Goal: Task Accomplishment & Management: Complete application form

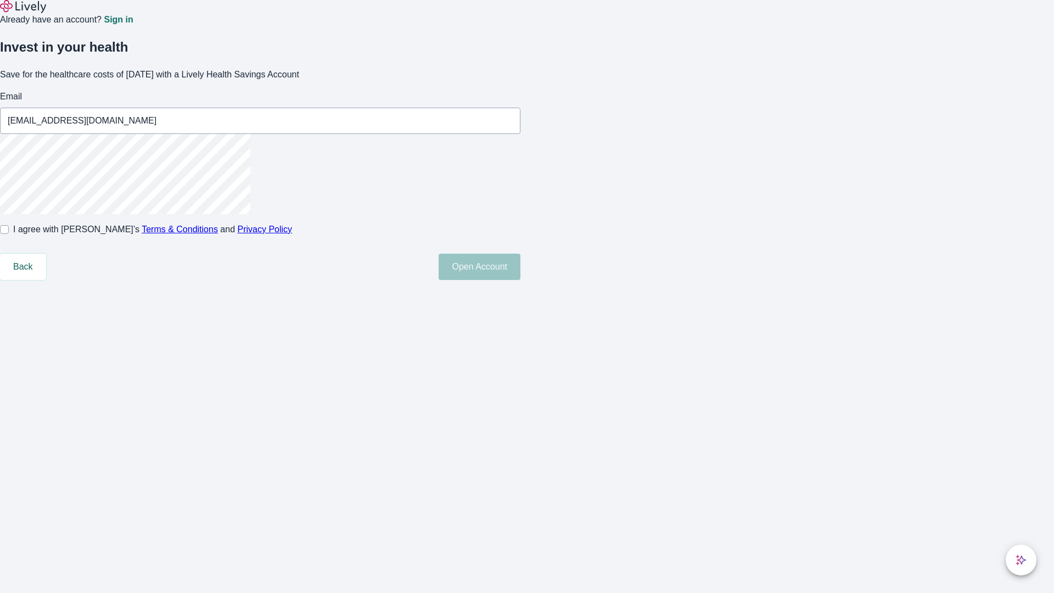
click at [9, 234] on input "I agree with Lively’s Terms & Conditions and Privacy Policy" at bounding box center [4, 229] width 9 height 9
checkbox input "true"
click at [521, 280] on button "Open Account" at bounding box center [480, 267] width 82 height 26
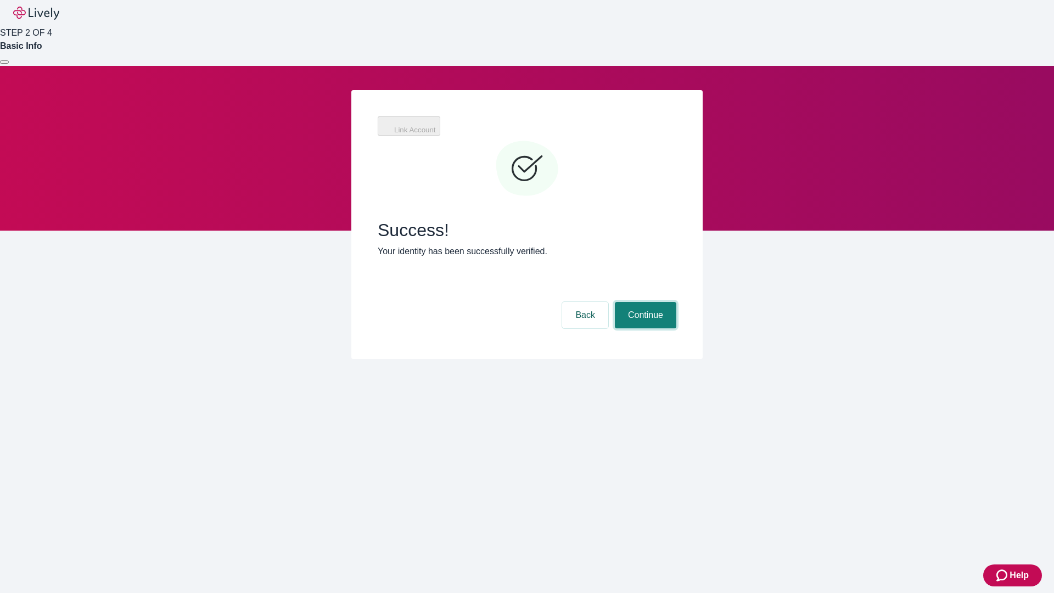
click at [644, 302] on button "Continue" at bounding box center [645, 315] width 61 height 26
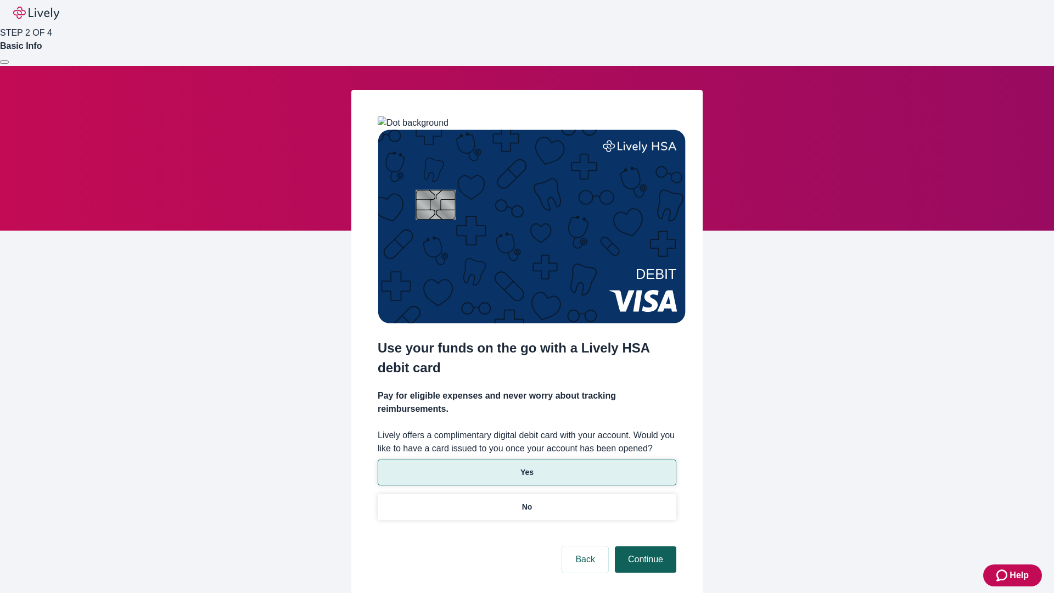
click at [527, 467] on p "Yes" at bounding box center [527, 473] width 13 height 12
click at [644, 546] on button "Continue" at bounding box center [645, 559] width 61 height 26
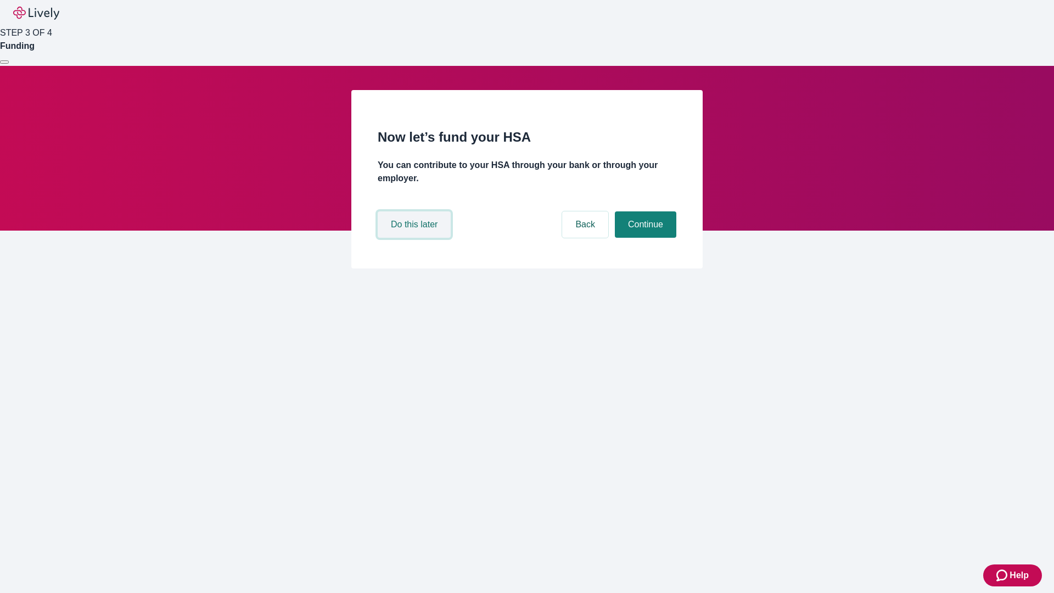
click at [416, 238] on button "Do this later" at bounding box center [414, 224] width 73 height 26
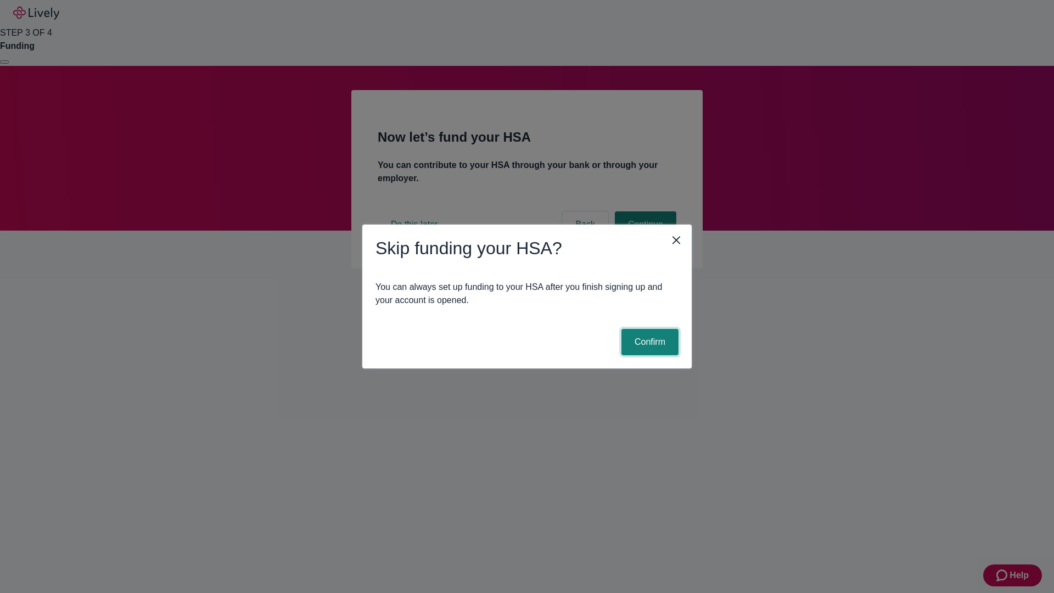
click at [648, 342] on button "Confirm" at bounding box center [650, 342] width 57 height 26
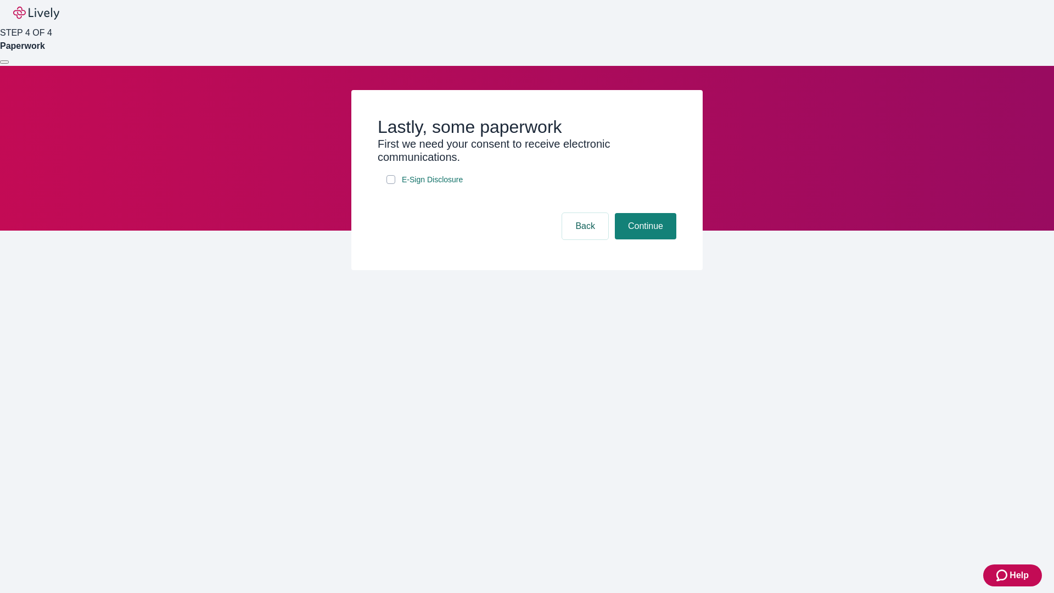
click at [391, 184] on input "E-Sign Disclosure" at bounding box center [391, 179] width 9 height 9
checkbox input "true"
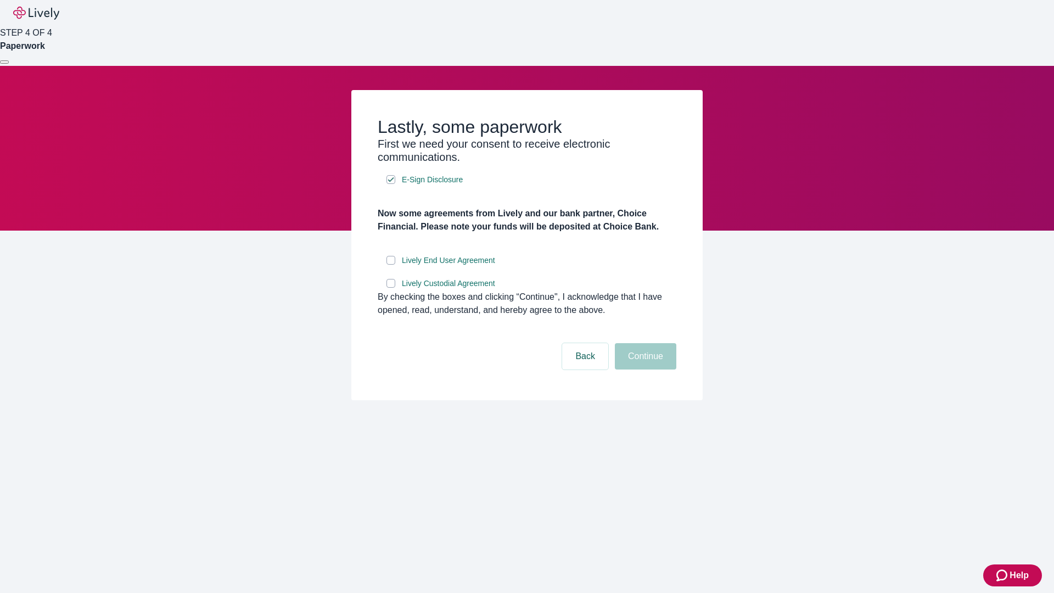
click at [391, 265] on input "Lively End User Agreement" at bounding box center [391, 260] width 9 height 9
checkbox input "true"
click at [391, 288] on input "Lively Custodial Agreement" at bounding box center [391, 283] width 9 height 9
checkbox input "true"
click at [644, 370] on button "Continue" at bounding box center [645, 356] width 61 height 26
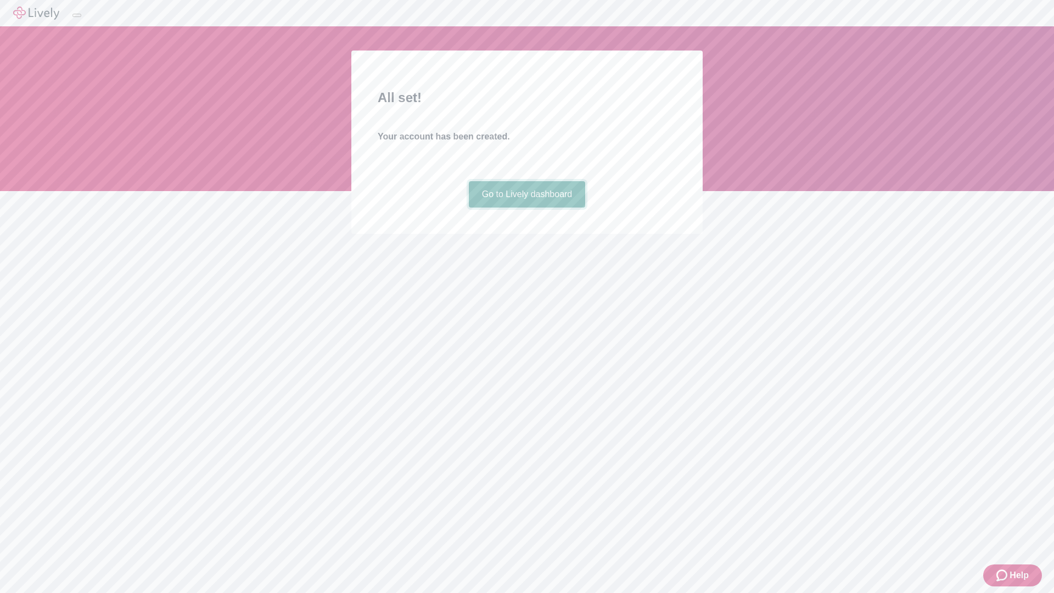
click at [527, 208] on link "Go to Lively dashboard" at bounding box center [527, 194] width 117 height 26
